Goal: Task Accomplishment & Management: Use online tool/utility

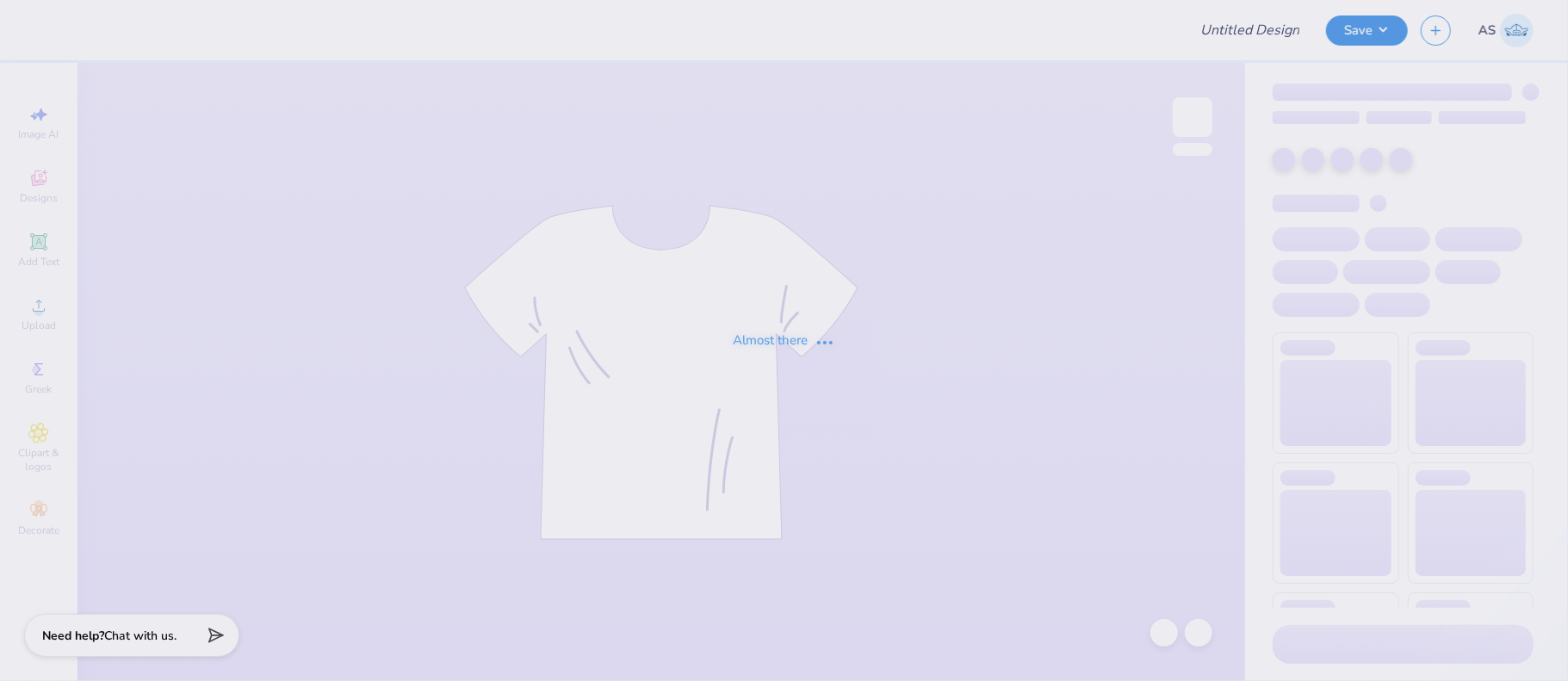
type input "Delta Zeta Merch 2025!"
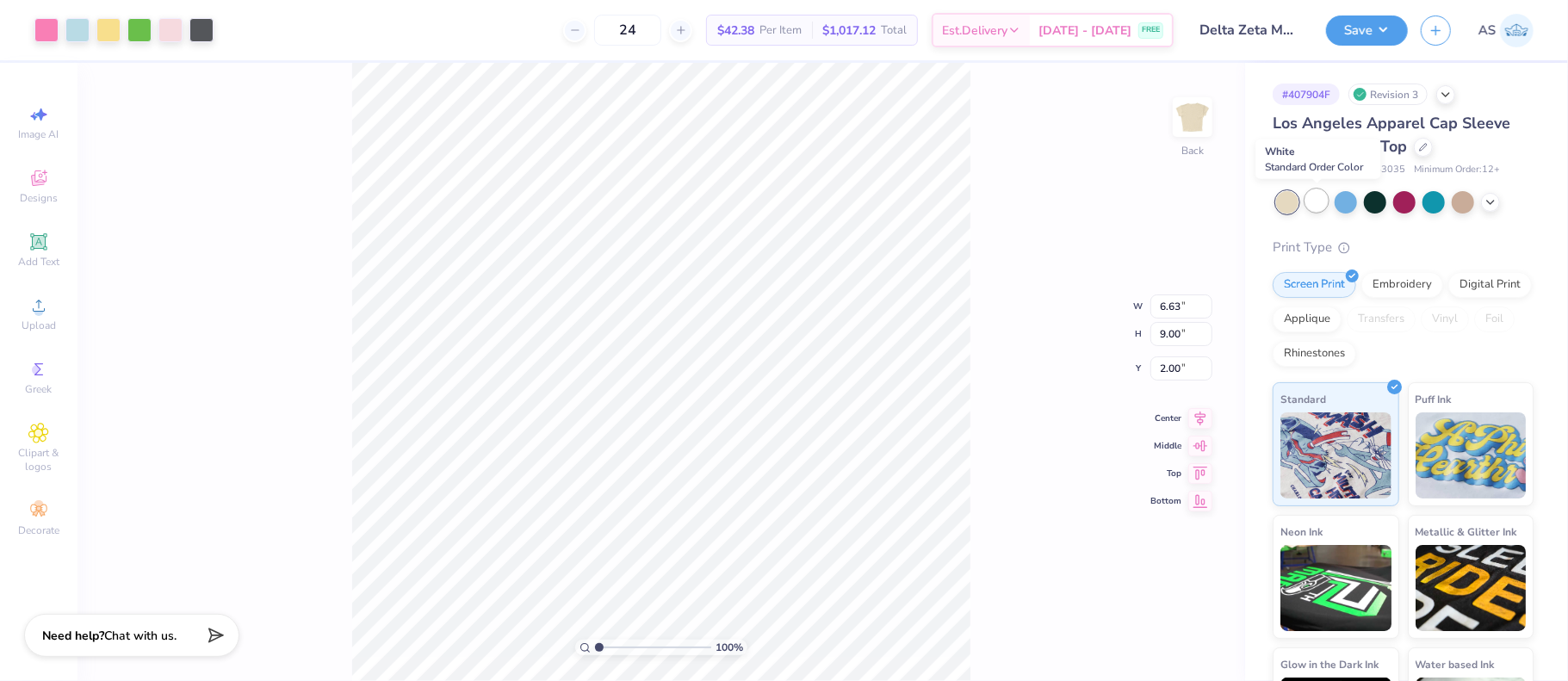
click at [1316, 203] on div at bounding box center [1317, 201] width 22 height 22
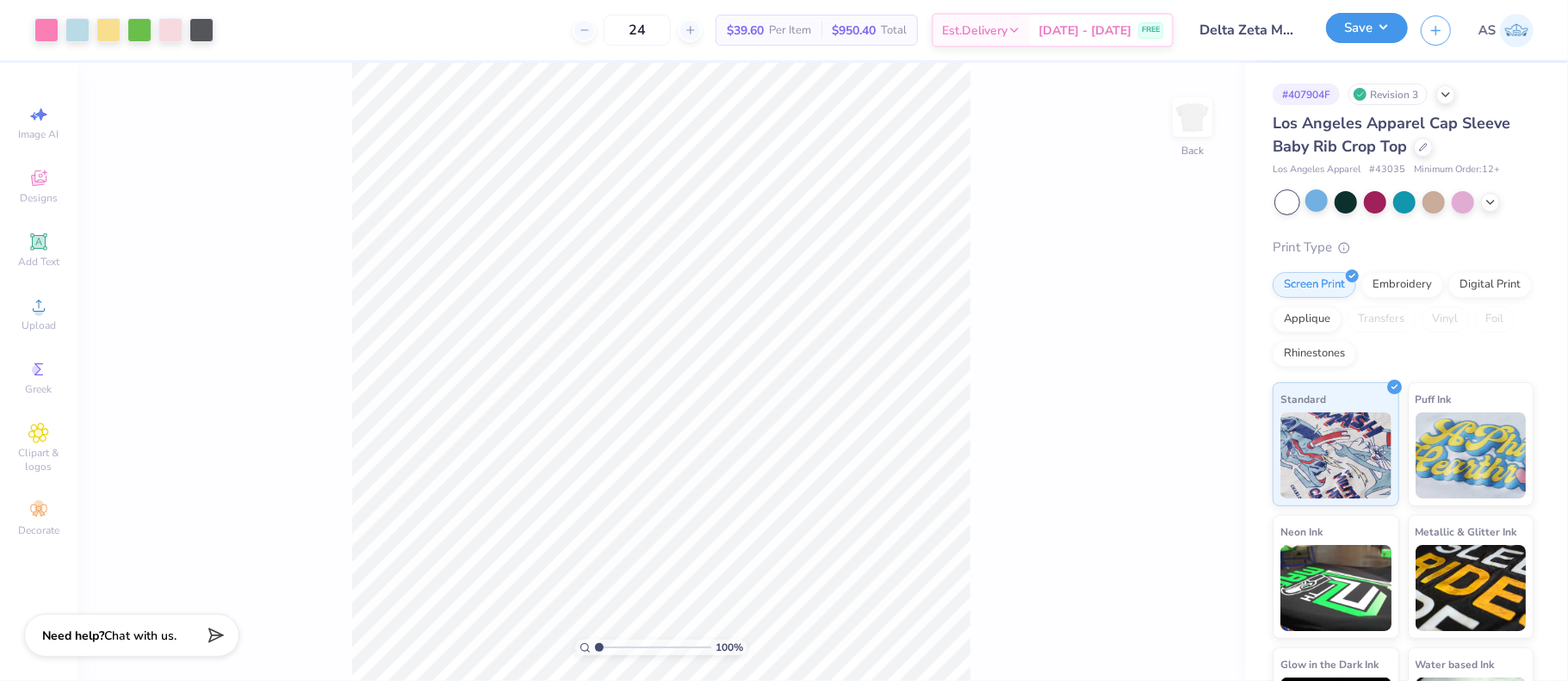
click at [1374, 35] on button "Save" at bounding box center [1366, 27] width 82 height 30
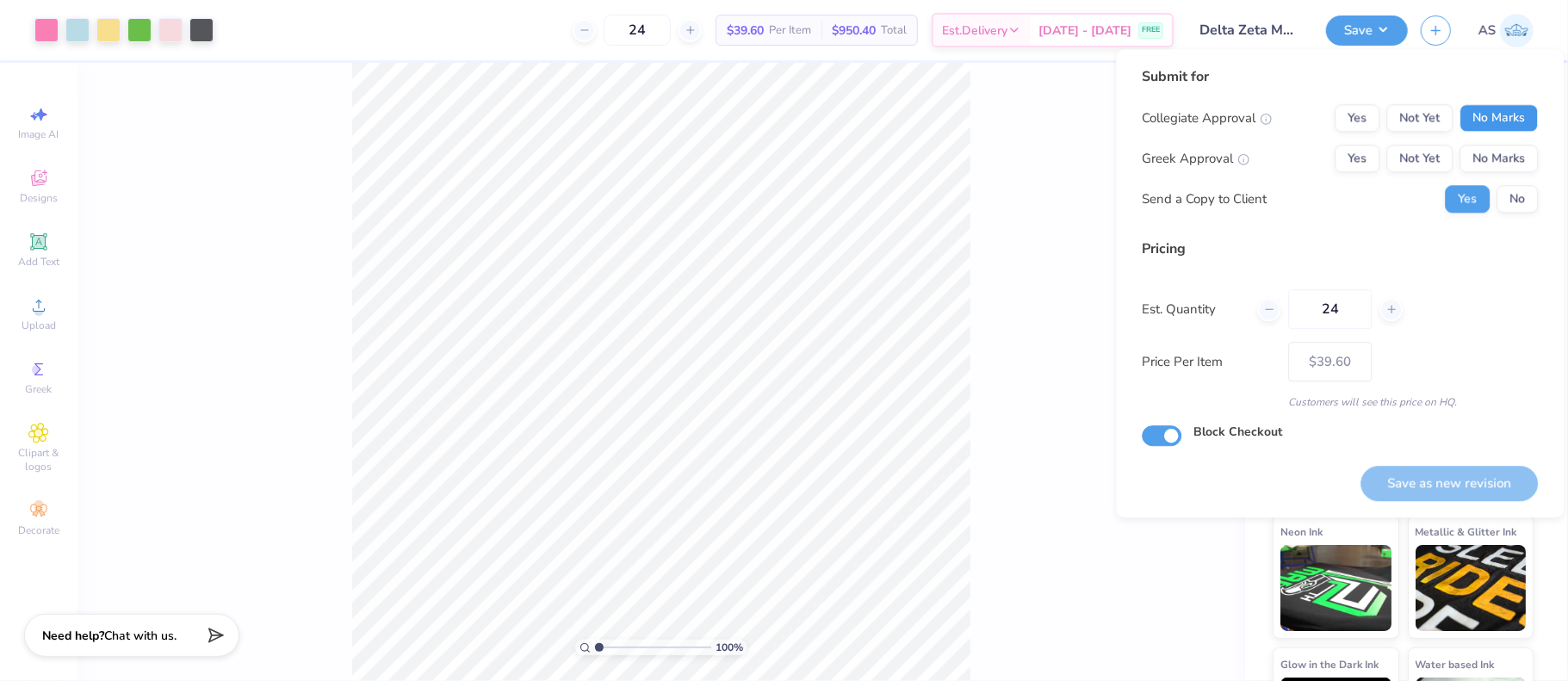
click at [1493, 114] on button "No Marks" at bounding box center [1499, 118] width 79 height 27
click at [1488, 165] on button "No Marks" at bounding box center [1499, 159] width 79 height 27
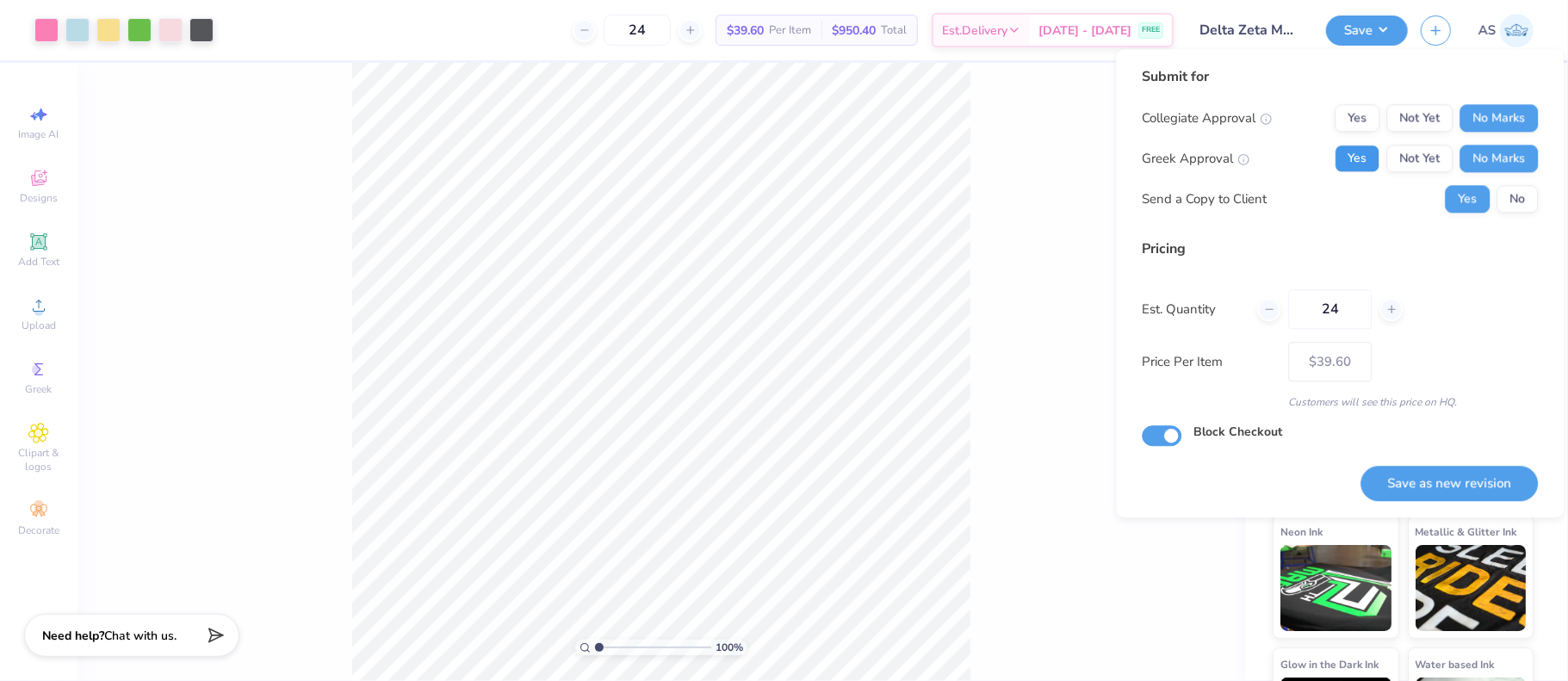
click at [1361, 167] on button "Yes" at bounding box center [1357, 159] width 45 height 27
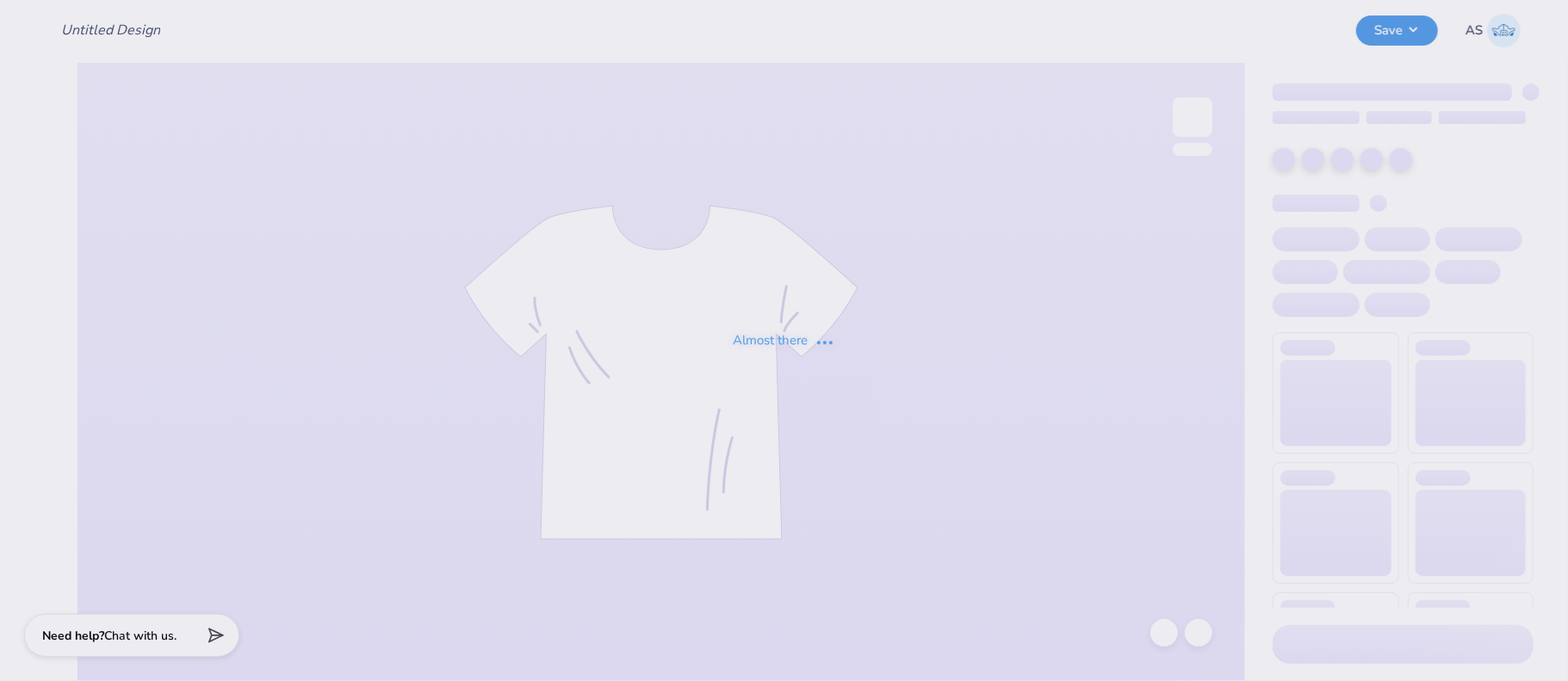
type input "Delta Zeta Merch 2025!"
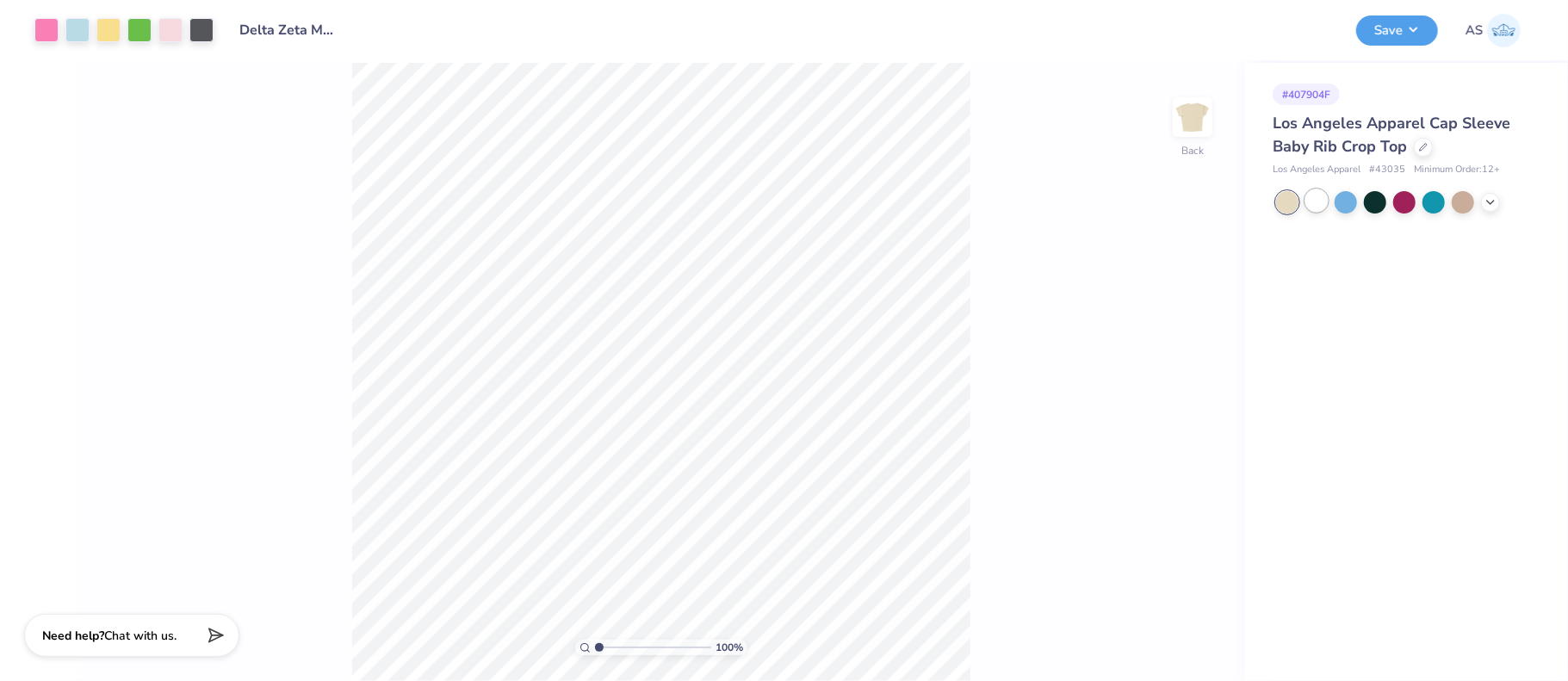
click at [1317, 206] on div at bounding box center [1317, 201] width 22 height 22
click at [1423, 33] on button "Save" at bounding box center [1397, 27] width 82 height 30
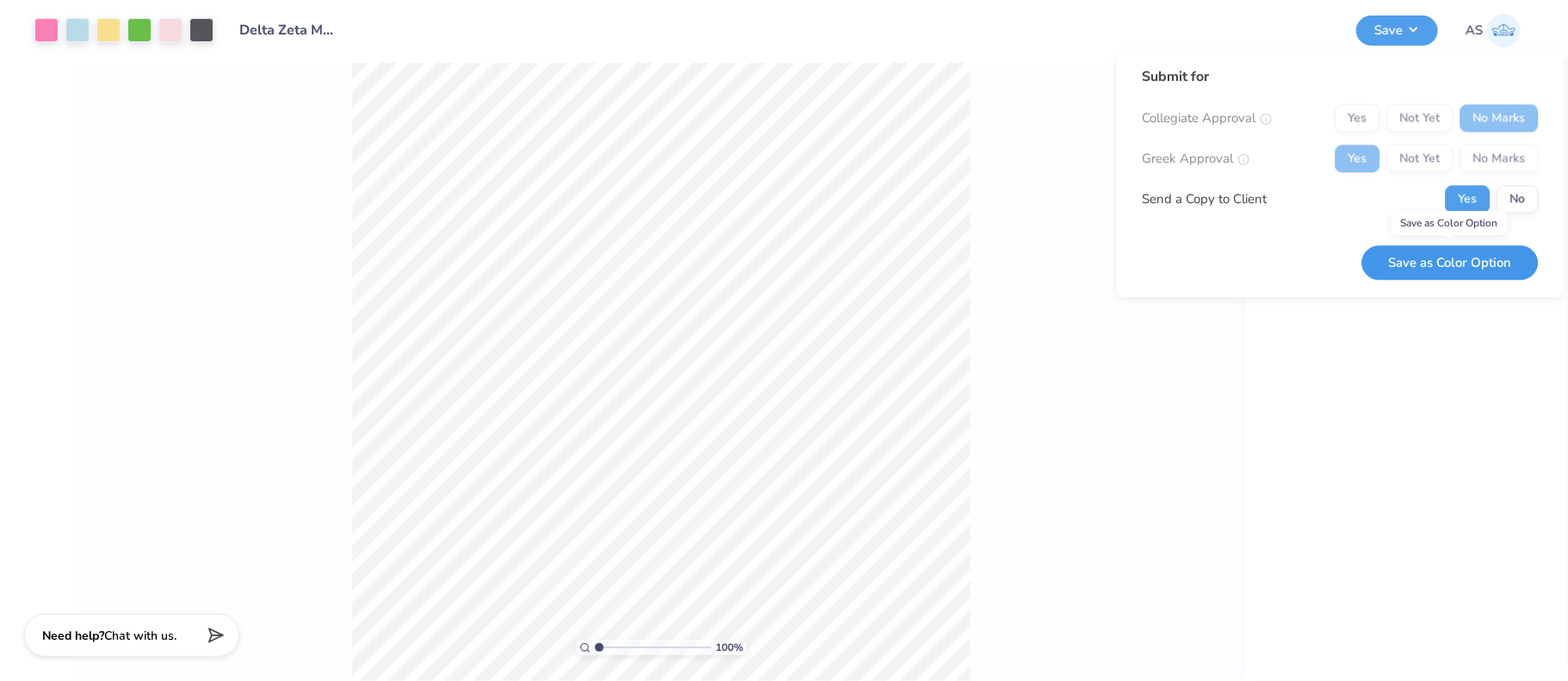
click at [1464, 269] on button "Save as Color Option" at bounding box center [1450, 263] width 177 height 36
